Goal: Task Accomplishment & Management: Use online tool/utility

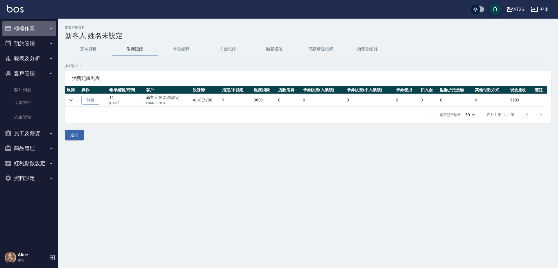
click at [53, 26] on button "櫃檯作業" at bounding box center [28, 28] width 53 height 15
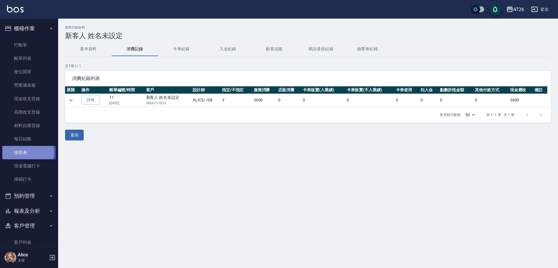
click at [20, 152] on link "排班表" at bounding box center [28, 152] width 53 height 13
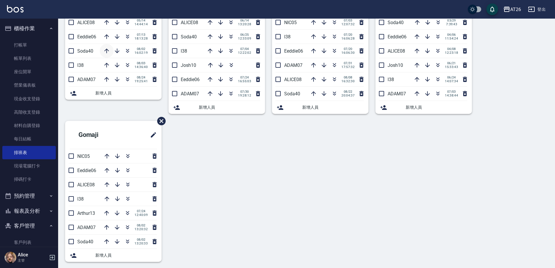
scroll to position [76, 0]
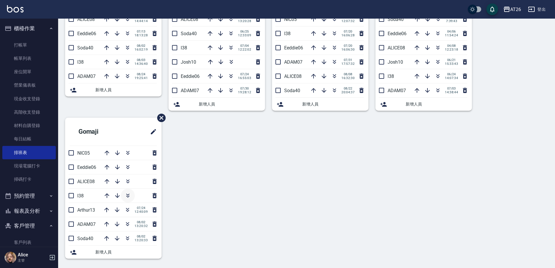
click at [129, 197] on icon "button" at bounding box center [127, 195] width 7 height 7
